Goal: Check status: Check status

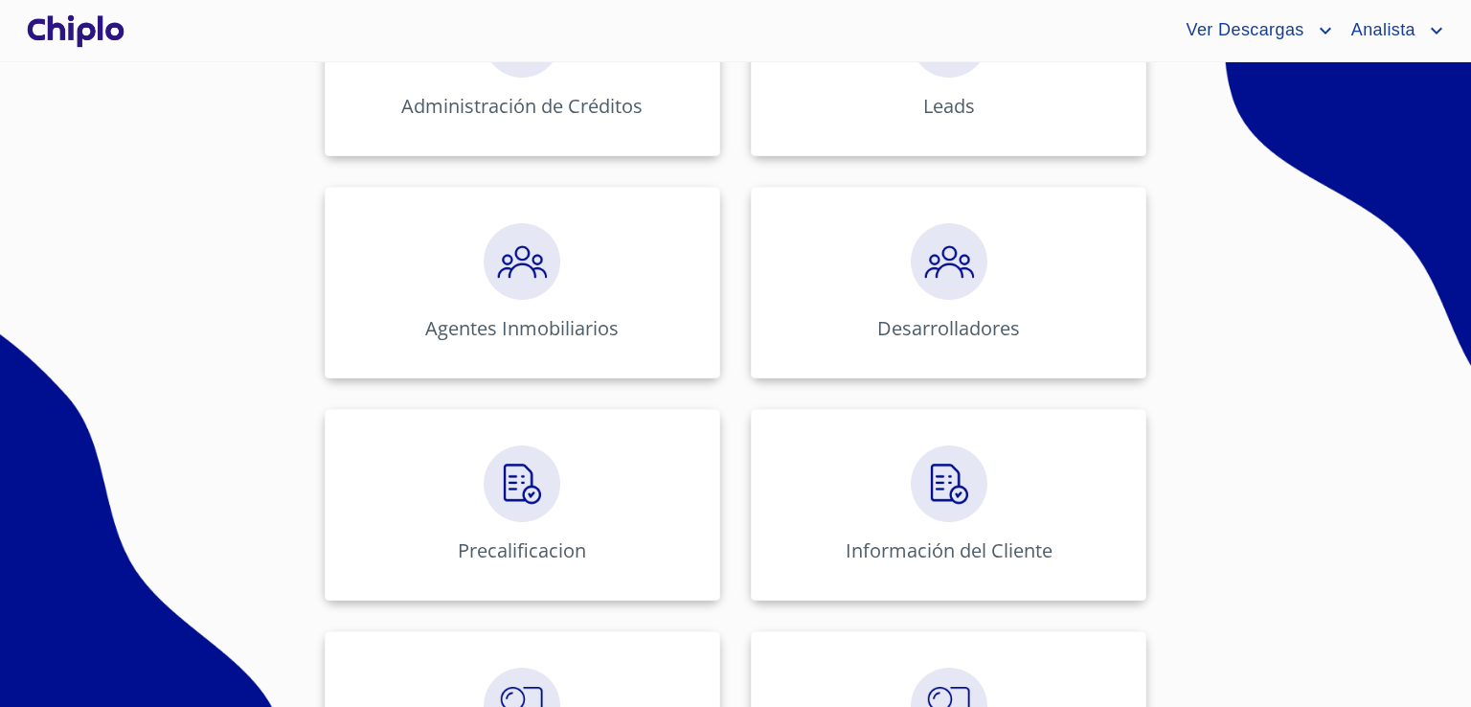
scroll to position [409, 0]
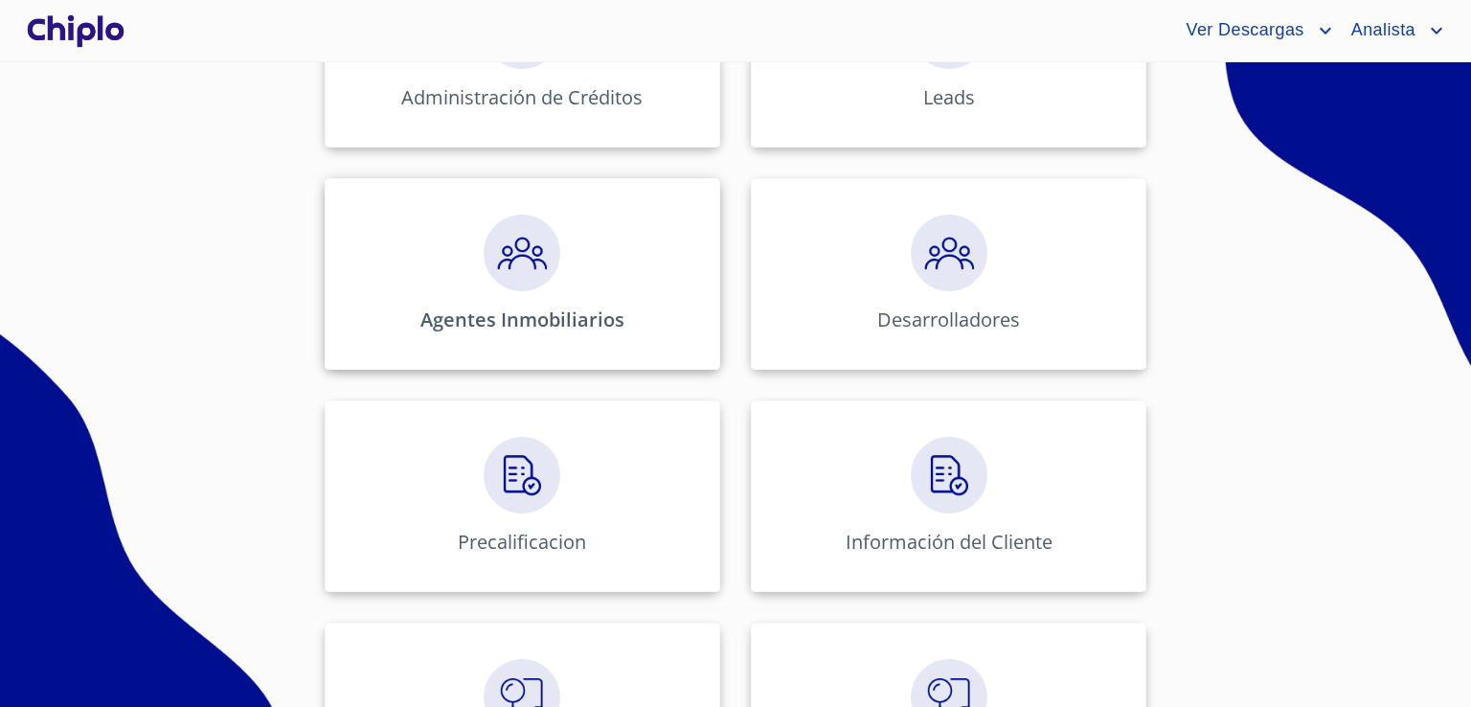
click at [554, 259] on div "Agentes Inmobiliarios" at bounding box center [522, 274] width 395 height 192
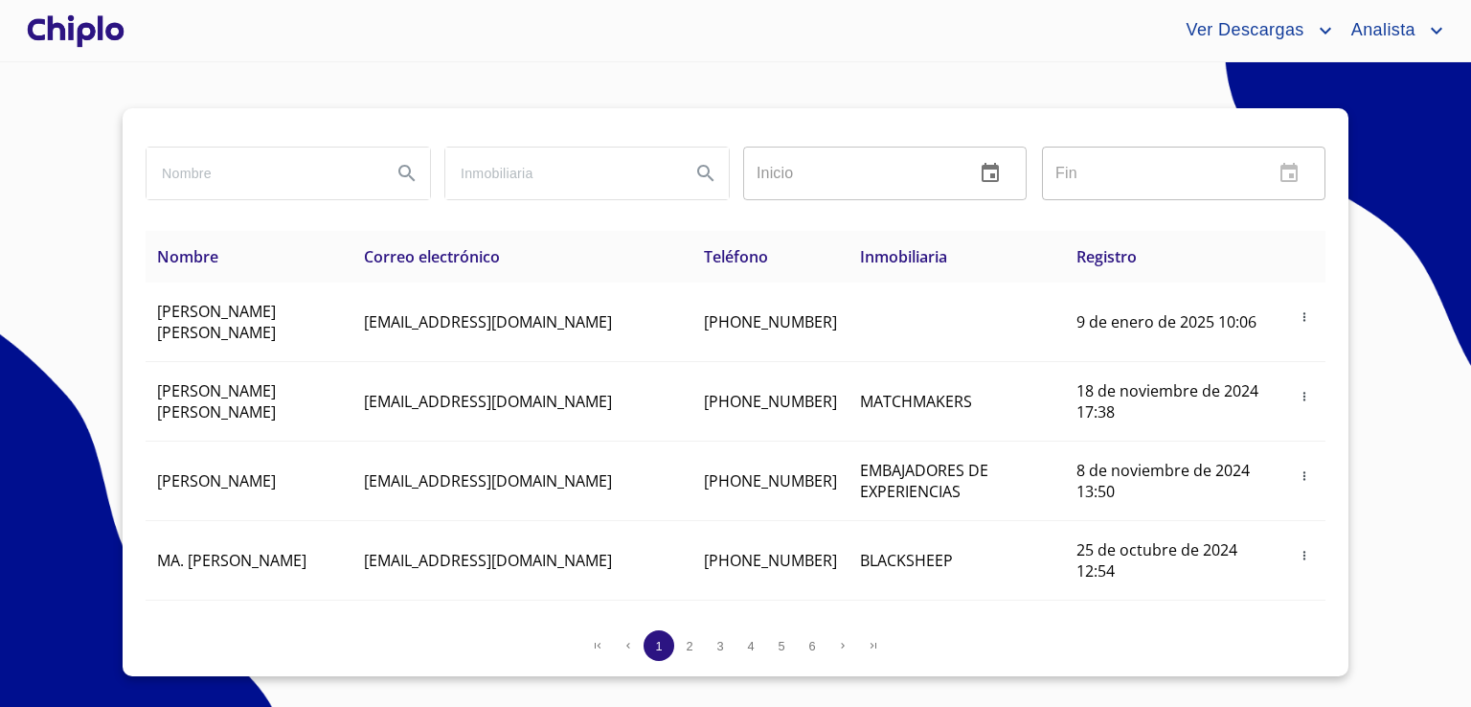
click at [269, 177] on input "search" at bounding box center [262, 173] width 230 height 52
paste input "[PERSON_NAME] [PERSON_NAME]"
type input "[PERSON_NAME] [PERSON_NAME]"
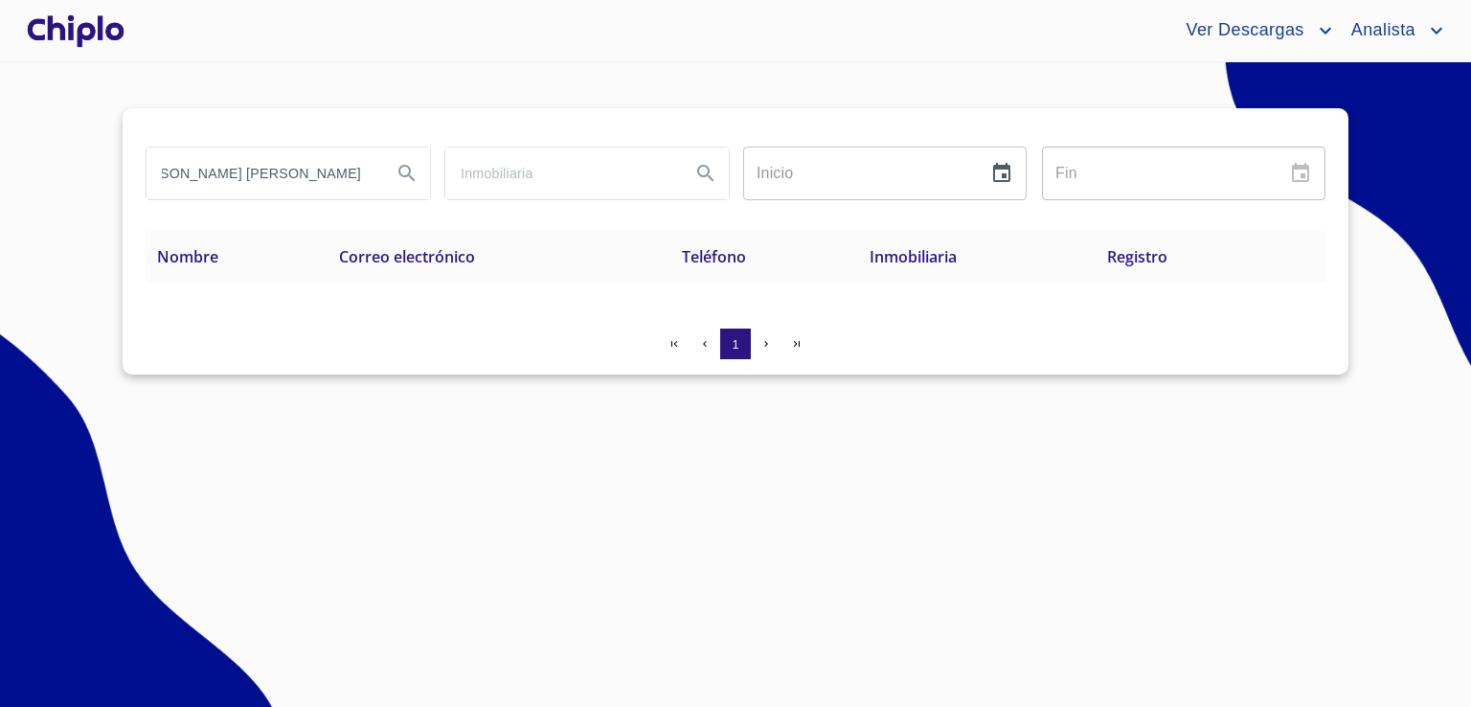
scroll to position [0, 0]
drag, startPoint x: 369, startPoint y: 169, endPoint x: 36, endPoint y: 168, distance: 332.3
click at [36, 168] on section "[PERSON_NAME] [PERSON_NAME] Inicio ​ Fin ​ Nombre Correo electrónico Teléfono I…" at bounding box center [735, 384] width 1471 height 644
click at [71, 22] on div at bounding box center [75, 30] width 105 height 61
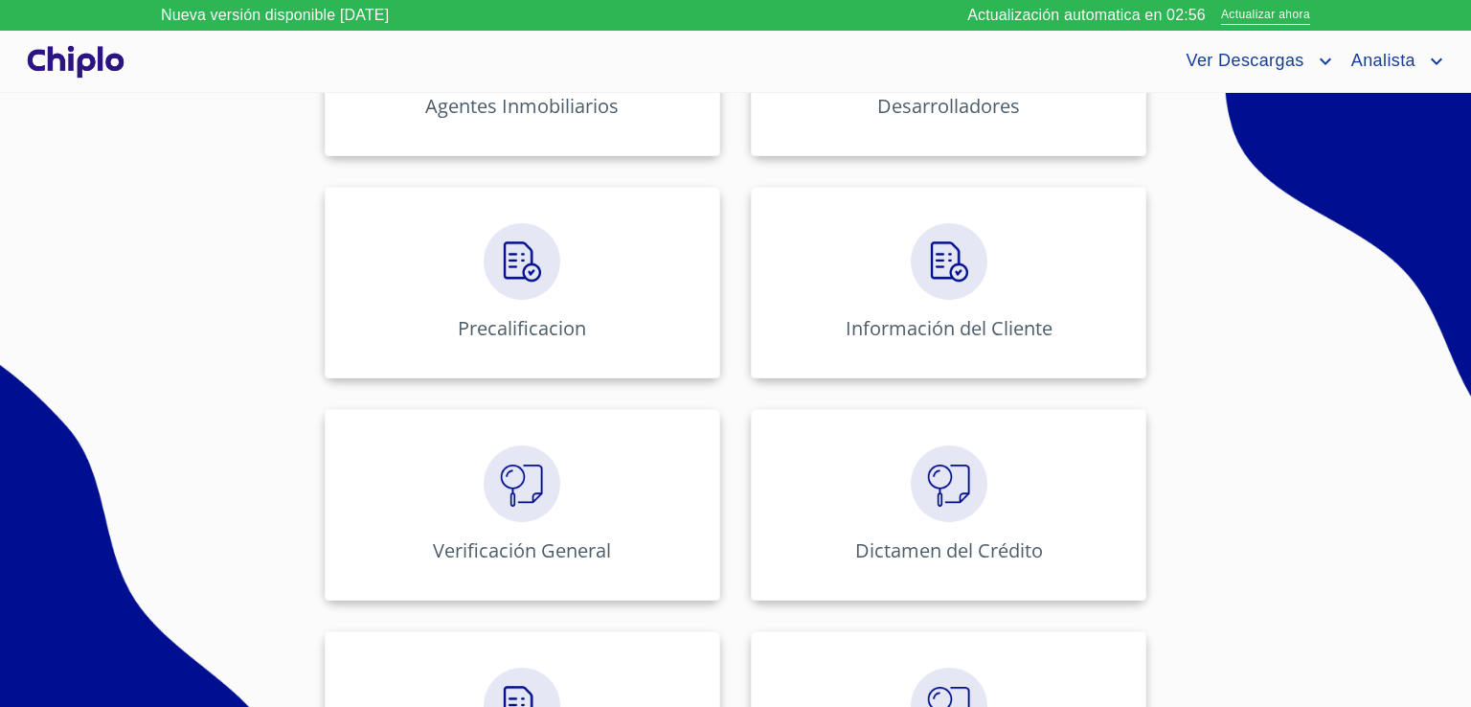
scroll to position [753, 0]
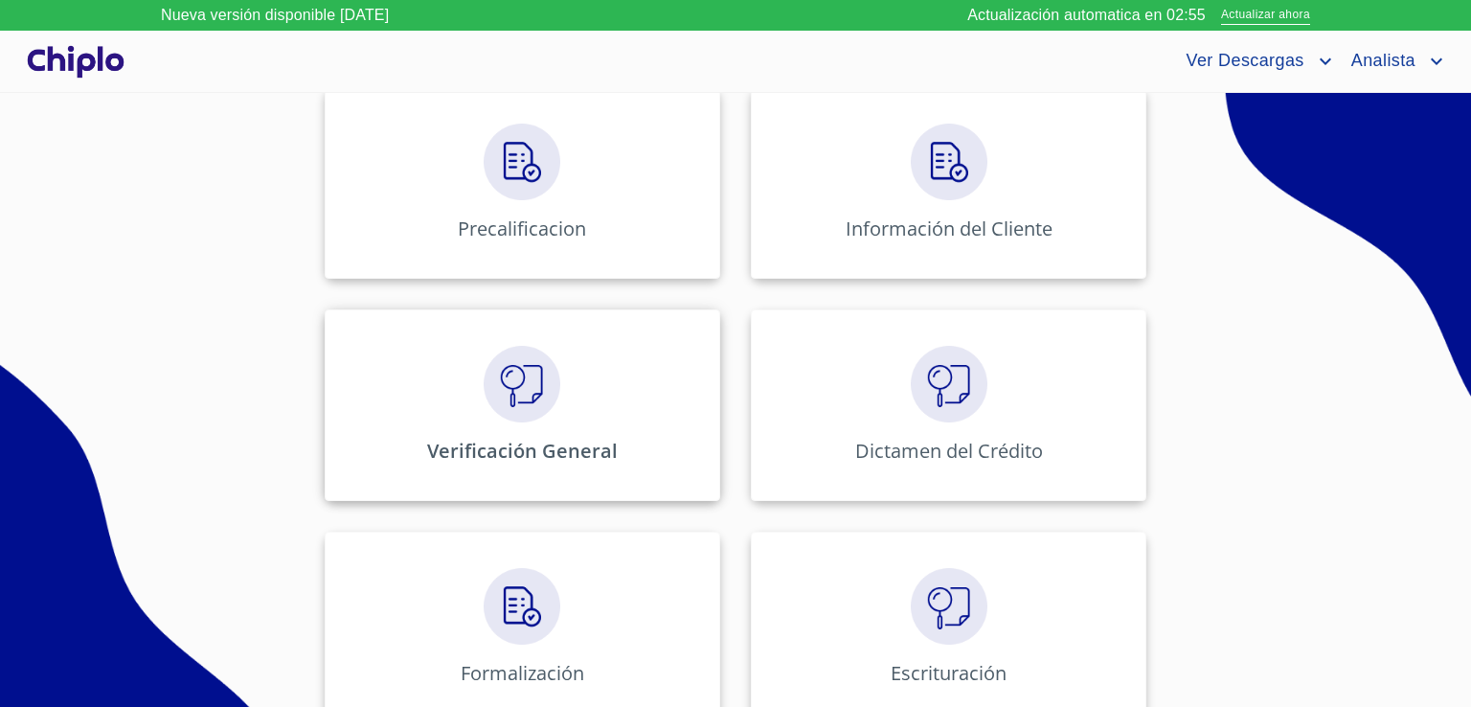
click at [616, 353] on div "Verificación General" at bounding box center [522, 405] width 395 height 192
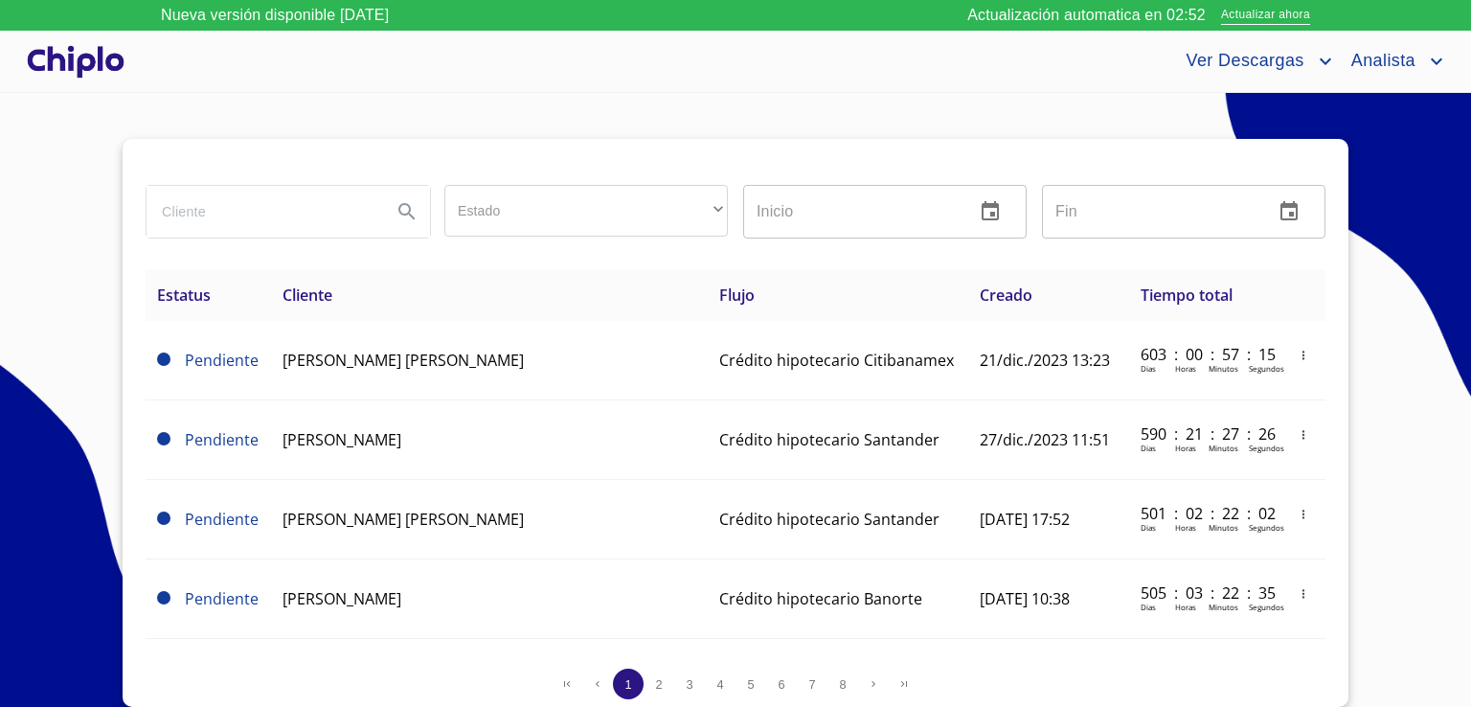
click at [268, 208] on input "search" at bounding box center [262, 212] width 230 height 52
paste input "[PERSON_NAME] [PERSON_NAME]"
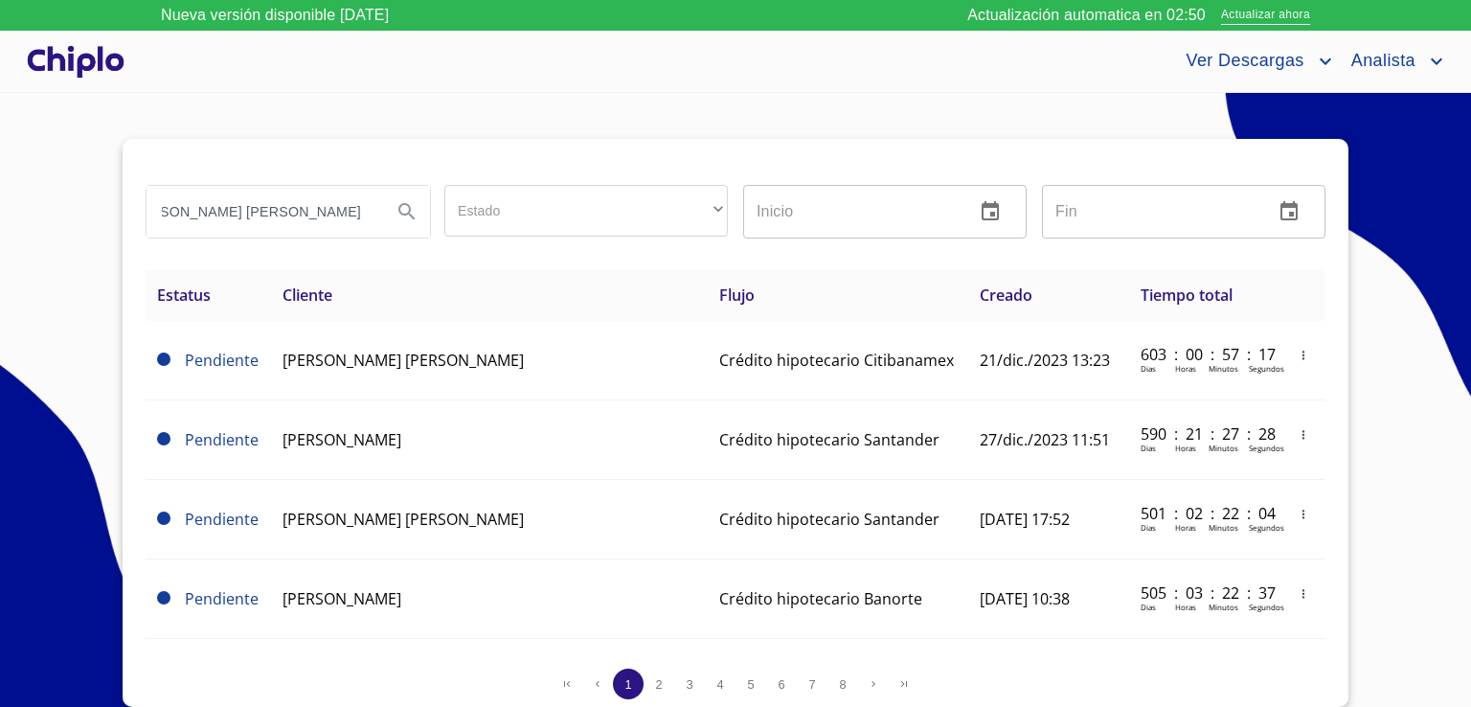
type input "[PERSON_NAME] [PERSON_NAME]"
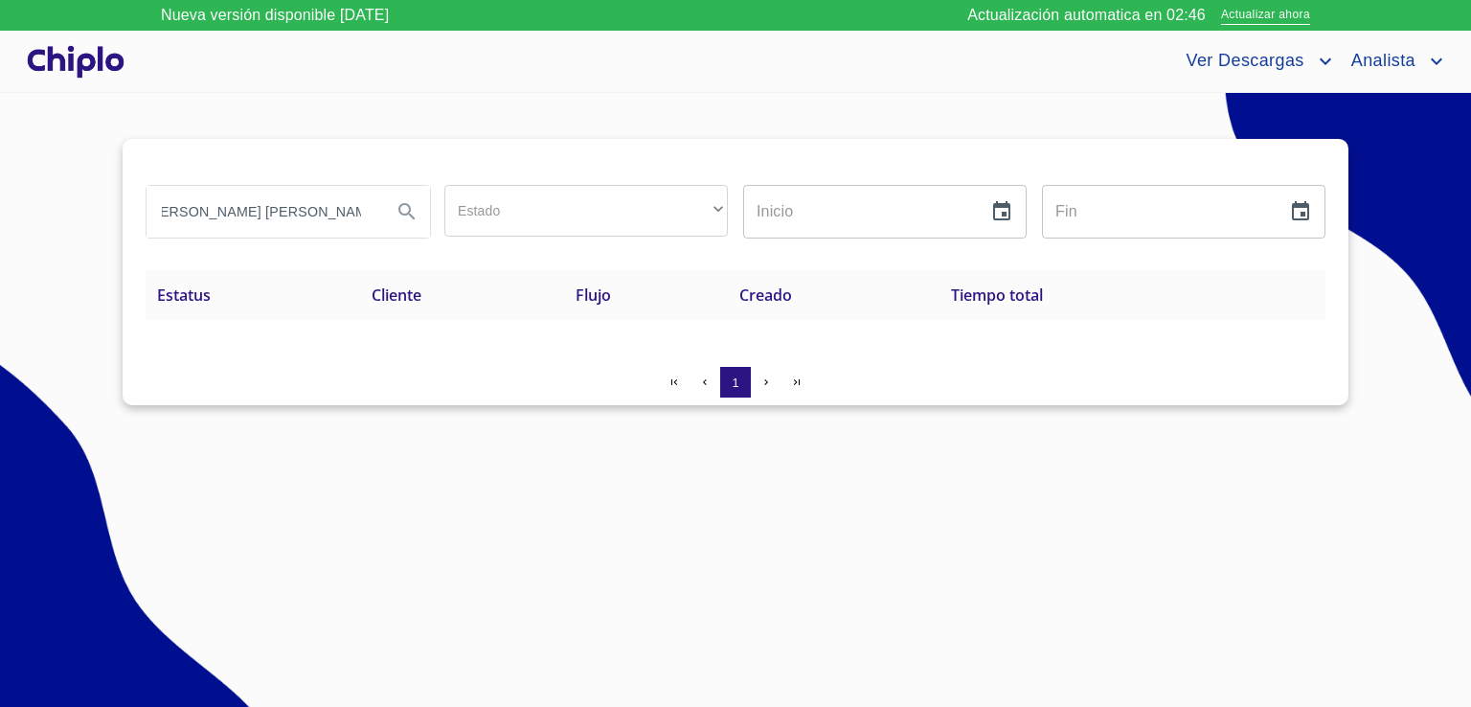
scroll to position [0, 0]
drag, startPoint x: 363, startPoint y: 219, endPoint x: 115, endPoint y: 243, distance: 249.2
click at [115, 243] on section "[PERSON_NAME] [PERSON_NAME] Estado ​ ​ Inicio ​ Fin ​ Estatus Cliente Flujo Cre…" at bounding box center [735, 415] width 1471 height 644
